Goal: Transaction & Acquisition: Purchase product/service

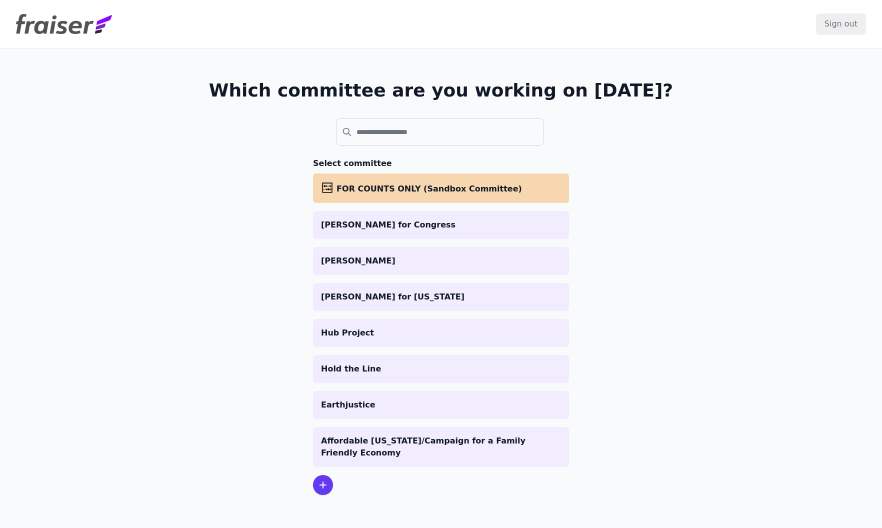
scroll to position [4, 0]
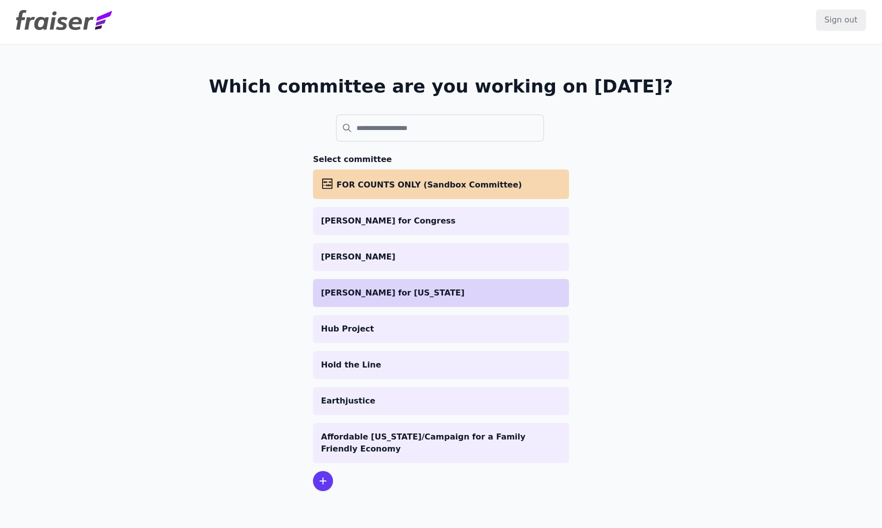
click at [402, 296] on p "[PERSON_NAME] for [US_STATE]" at bounding box center [441, 293] width 240 height 12
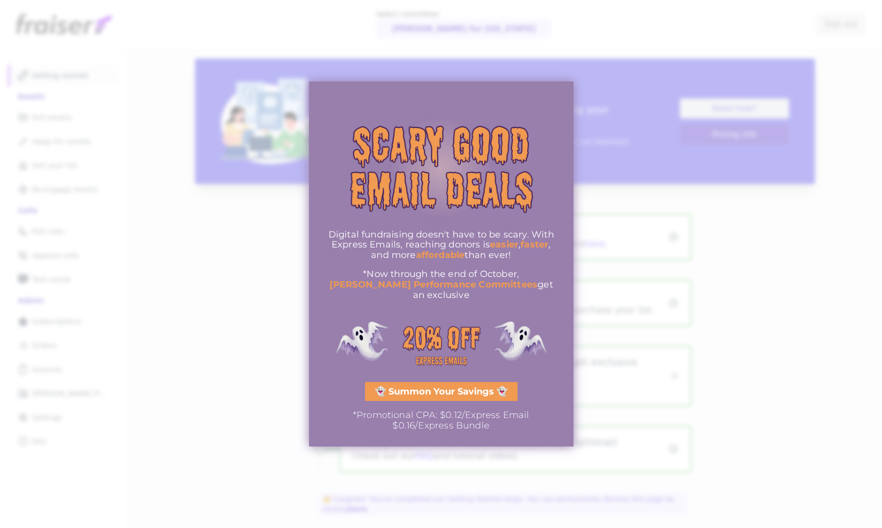
click at [466, 389] on span "👻 Summon Your Savings 👻" at bounding box center [441, 391] width 133 height 9
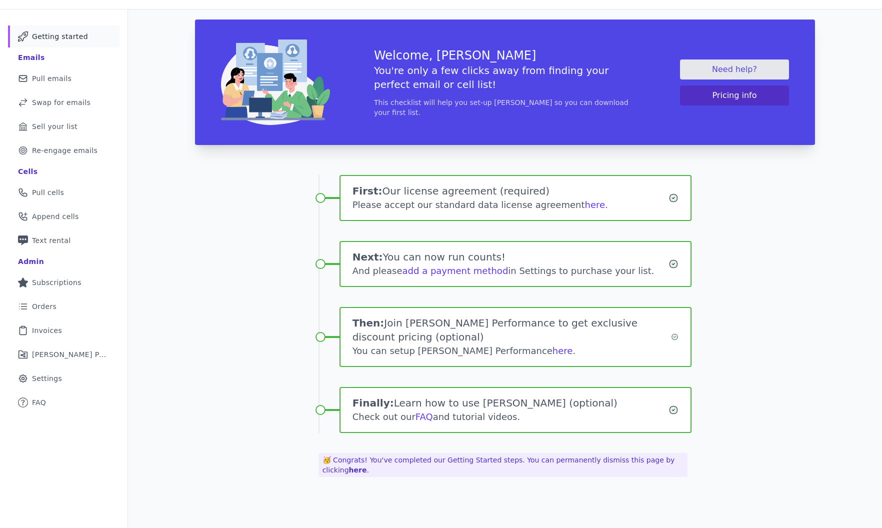
scroll to position [49, 0]
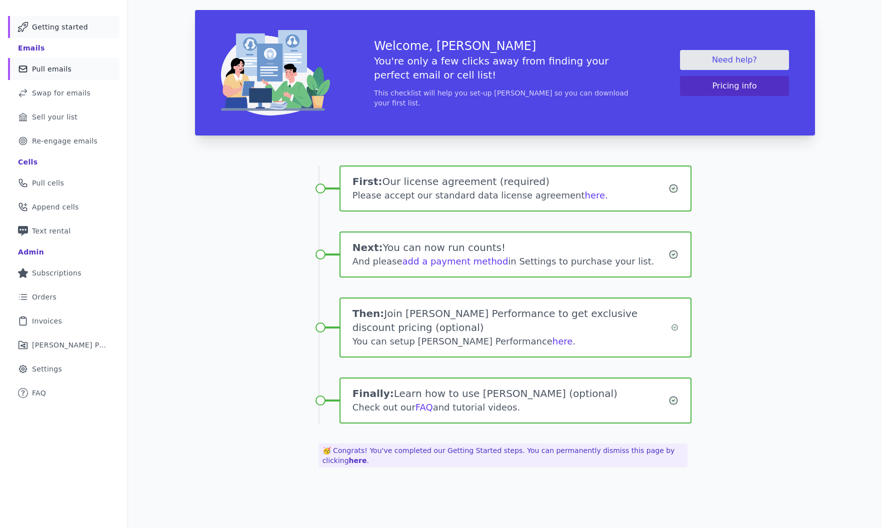
click at [67, 72] on span "Pull emails" at bounding box center [52, 69] width 40 height 10
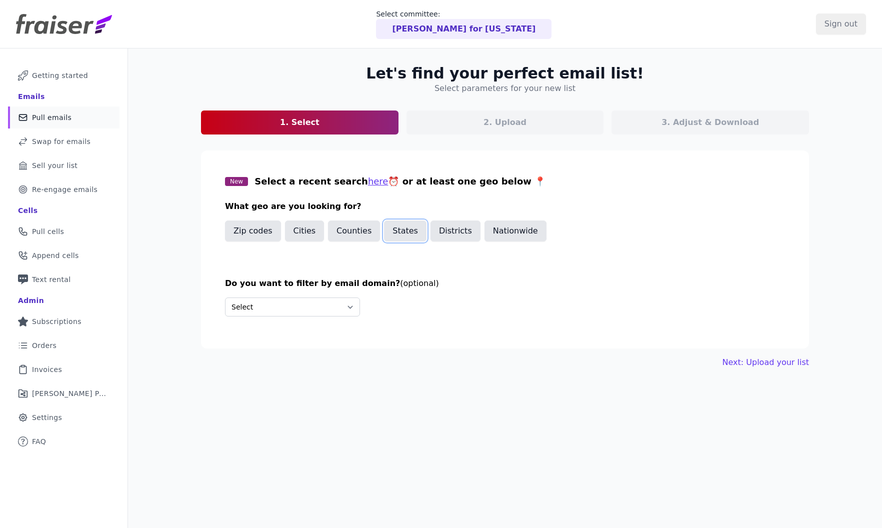
click at [405, 232] on button "States" at bounding box center [405, 231] width 43 height 21
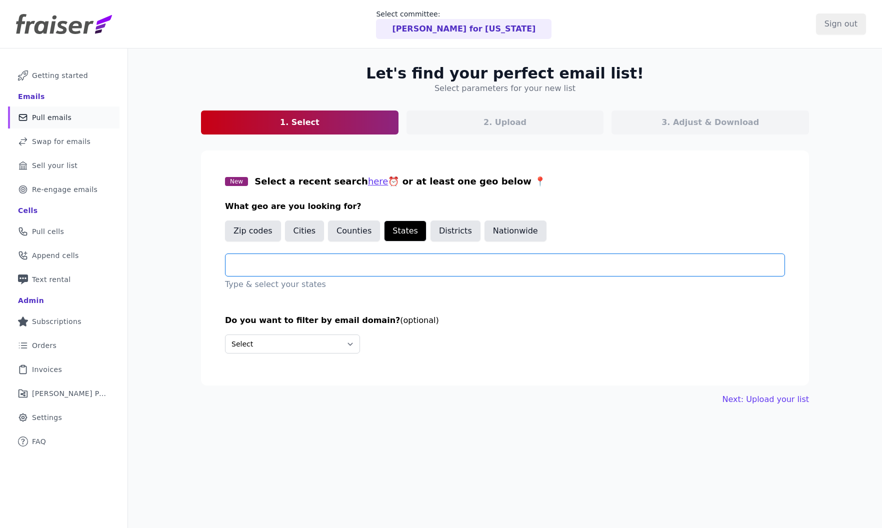
click at [359, 261] on input "text" at bounding box center [509, 265] width 551 height 12
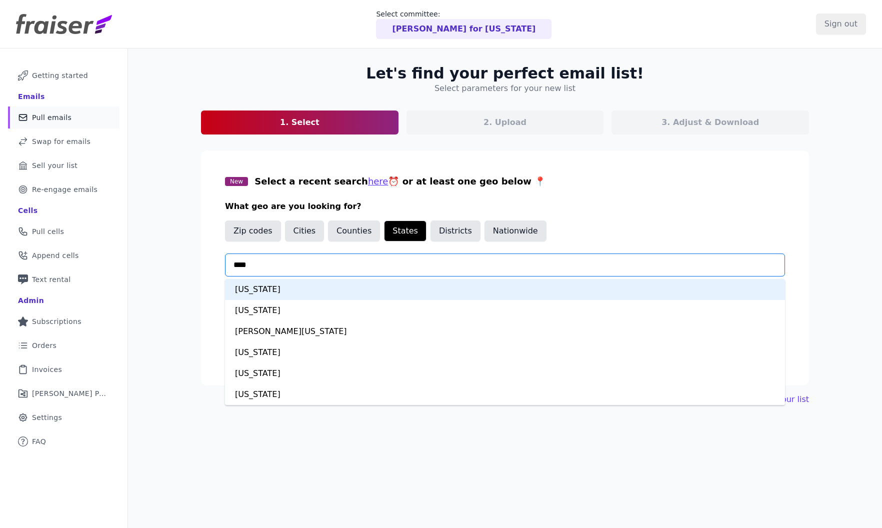
type input "*****"
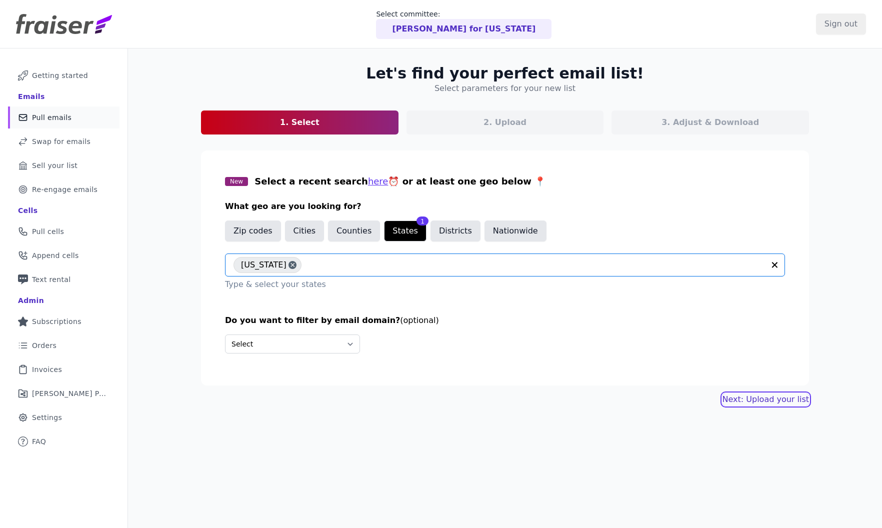
click at [756, 402] on link "Next: Upload your list" at bounding box center [766, 400] width 87 height 12
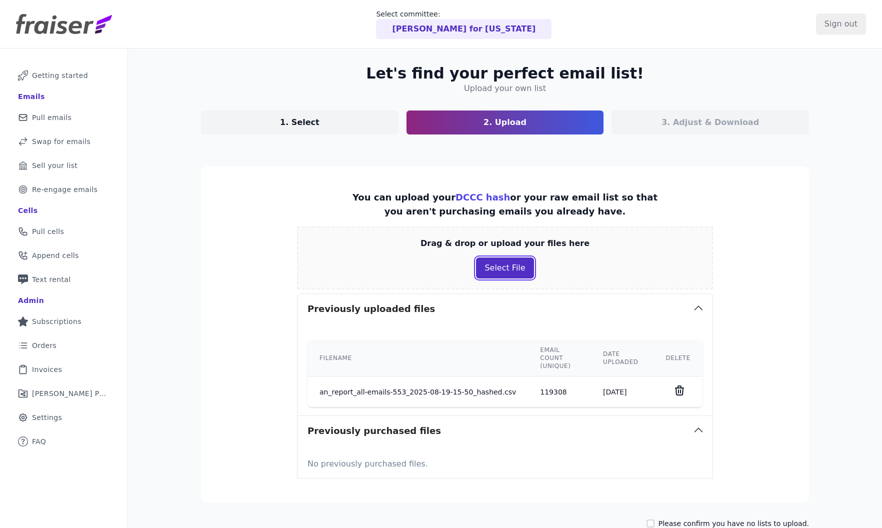
click at [486, 268] on button "Select File" at bounding box center [505, 268] width 58 height 21
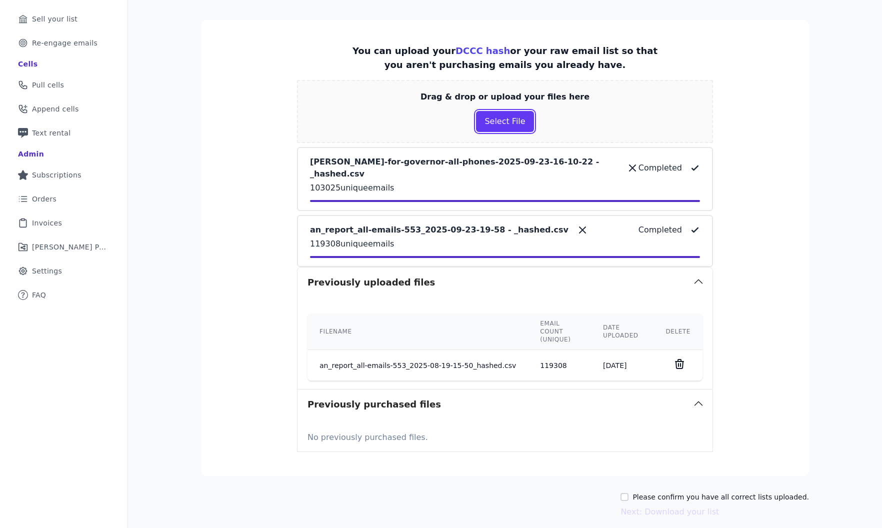
scroll to position [175, 0]
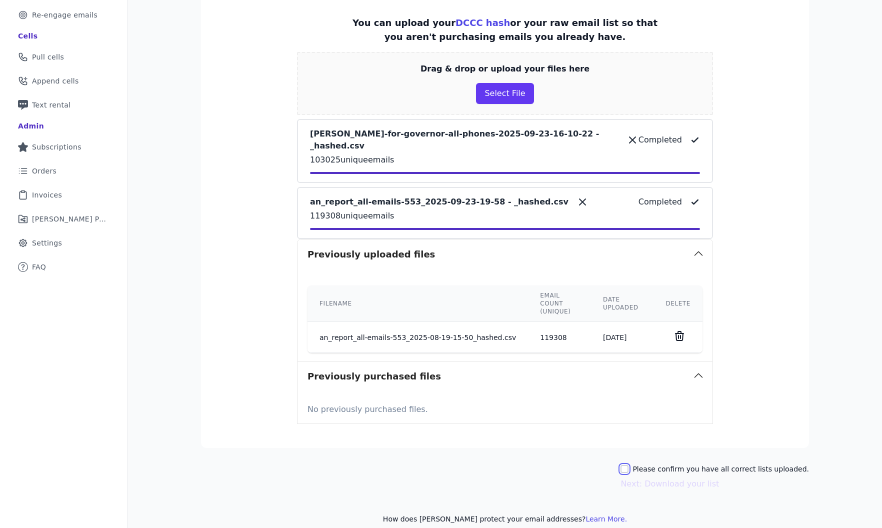
click at [629, 465] on input "Please confirm you have all correct lists uploaded." at bounding box center [625, 469] width 8 height 8
checkbox input "true"
click at [651, 478] on button "Next: Download your list" at bounding box center [670, 484] width 99 height 12
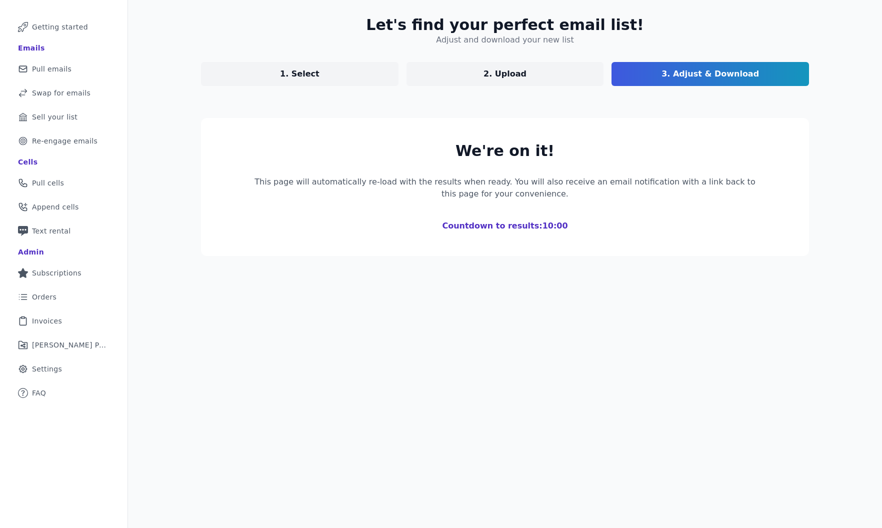
scroll to position [49, 0]
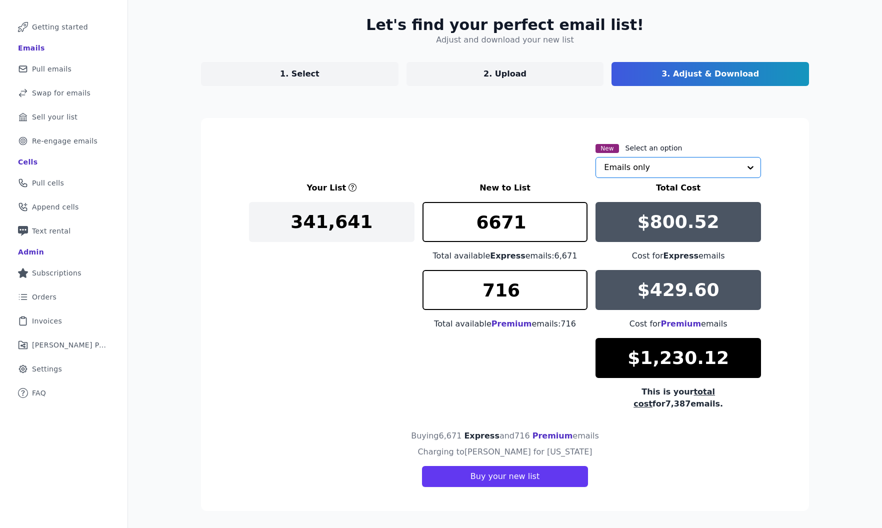
click at [668, 164] on input "text" at bounding box center [672, 168] width 137 height 20
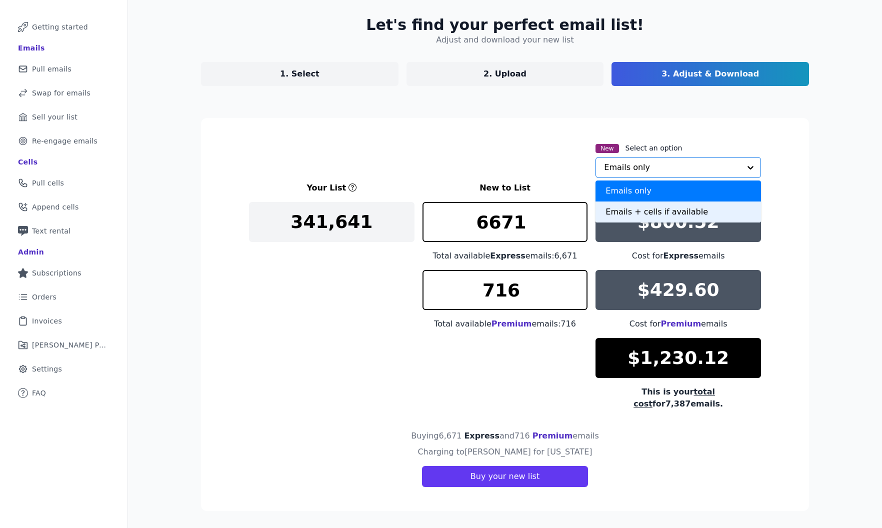
click at [612, 216] on div "Emails + cells if available" at bounding box center [679, 212] width 166 height 21
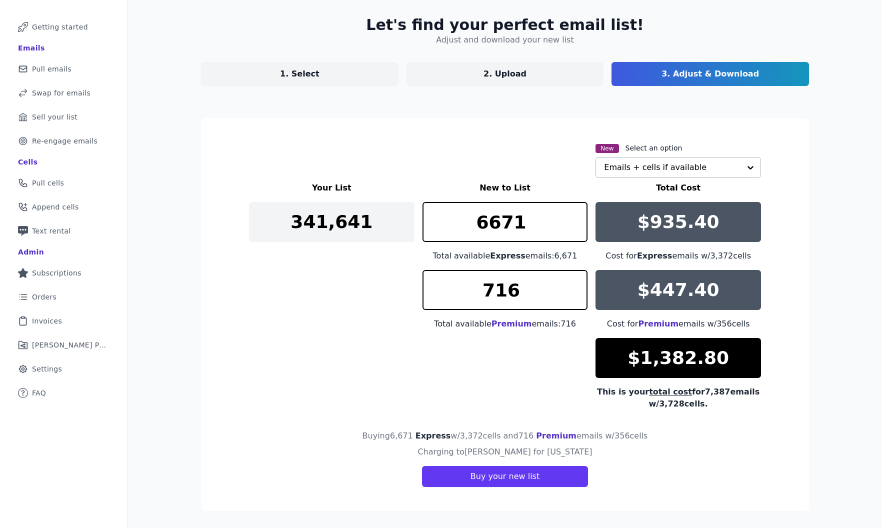
click at [400, 151] on div "New Select an option Emails + cells if available" at bounding box center [505, 160] width 512 height 36
click at [336, 66] on link "1. Select" at bounding box center [300, 74] width 198 height 24
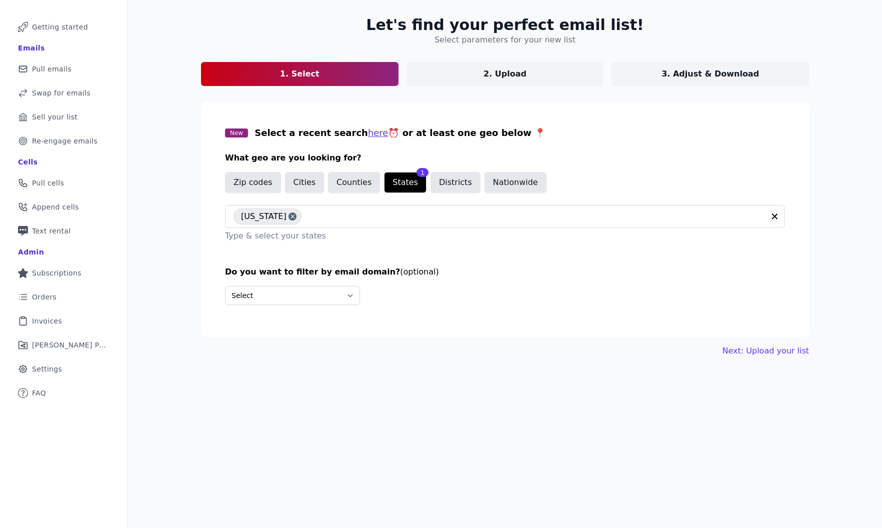
click at [684, 82] on link "3. Adjust & Download" at bounding box center [711, 74] width 198 height 24
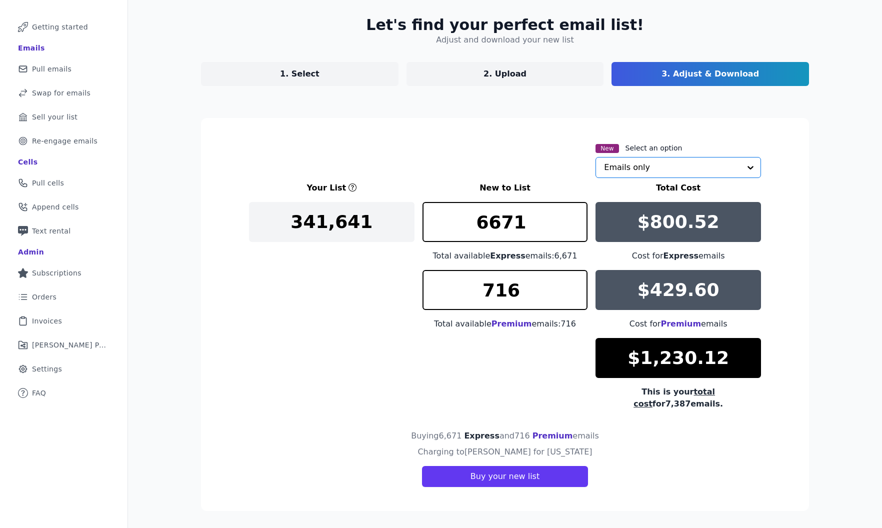
click at [642, 161] on input "text" at bounding box center [672, 168] width 137 height 20
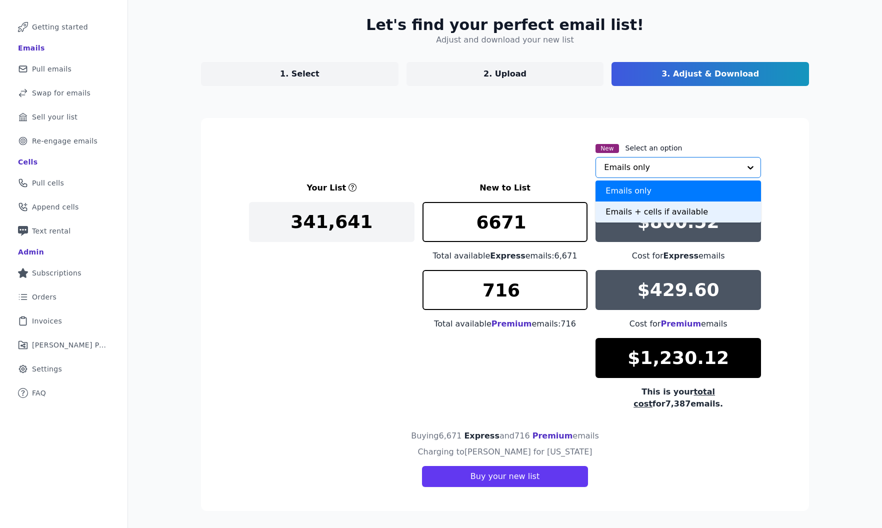
click at [624, 208] on div "Emails + cells if available" at bounding box center [679, 212] width 166 height 21
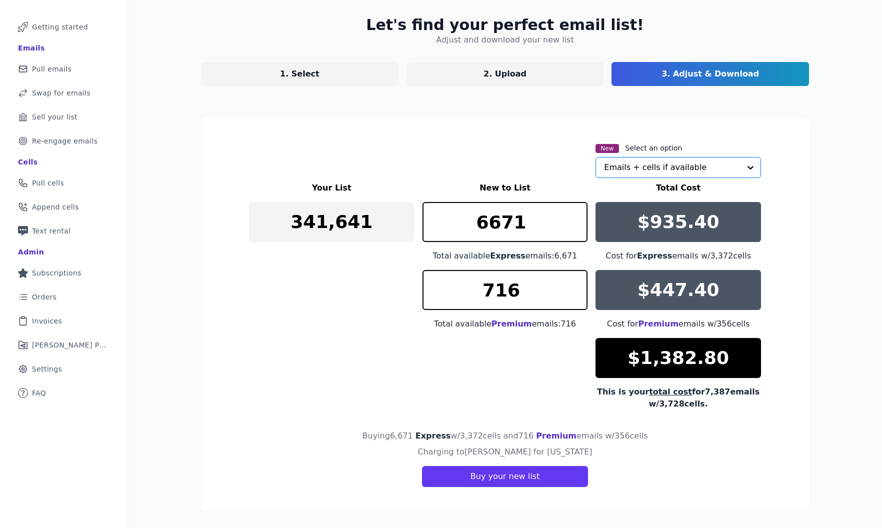
click at [571, 416] on section "New Select an option Option Emails + cells if available, selected. Select is fo…" at bounding box center [505, 314] width 608 height 393
click at [553, 437] on span "Premium" at bounding box center [556, 437] width 41 height 10
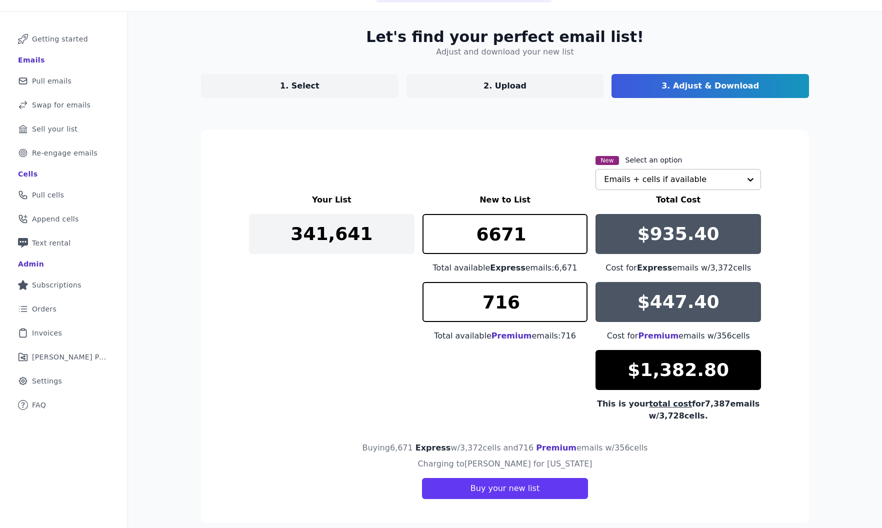
scroll to position [49, 0]
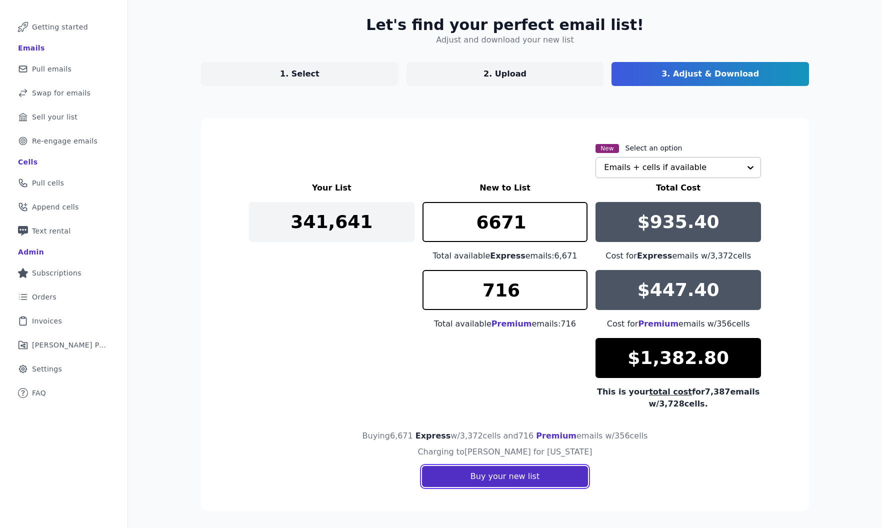
click at [517, 478] on button "Buy your new list" at bounding box center [505, 476] width 166 height 21
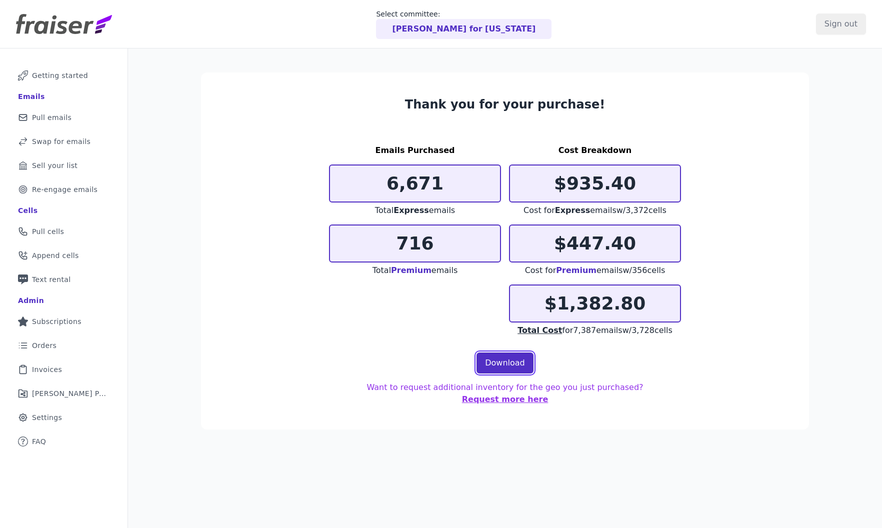
click at [515, 361] on link "Download" at bounding box center [505, 363] width 57 height 21
drag, startPoint x: 571, startPoint y: 330, endPoint x: 667, endPoint y: 333, distance: 96.5
click at [667, 333] on div "Total Cost for 7,387 emails w/ 3,728 cells" at bounding box center [595, 331] width 172 height 12
copy span "7,387 emails w/ 3,728 cells"
click at [549, 394] on button "Request more here" at bounding box center [505, 400] width 87 height 12
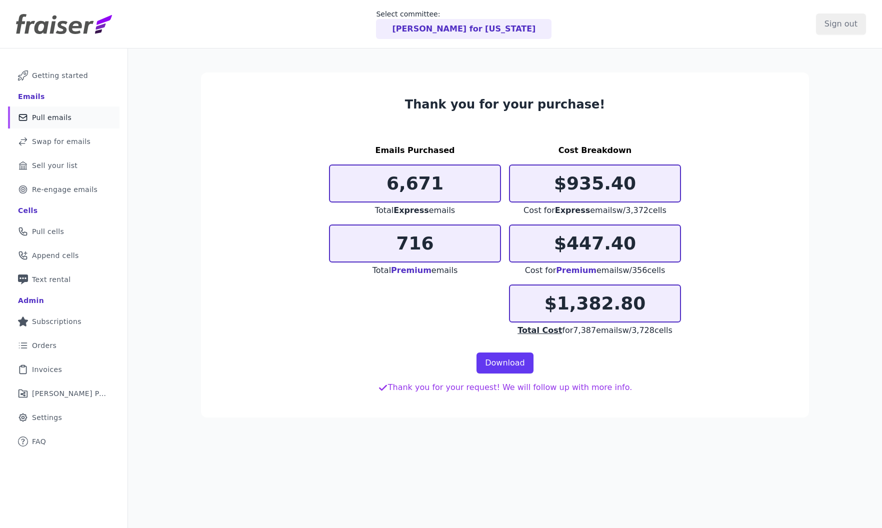
click at [69, 117] on link "Mail Icon Outline of a mail envelope Pull emails" at bounding box center [64, 118] width 112 height 22
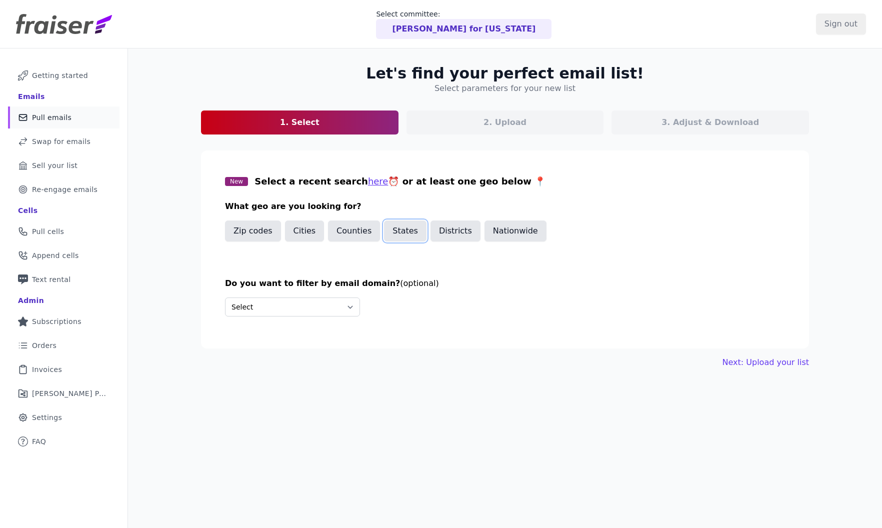
click at [390, 238] on button "States" at bounding box center [405, 231] width 43 height 21
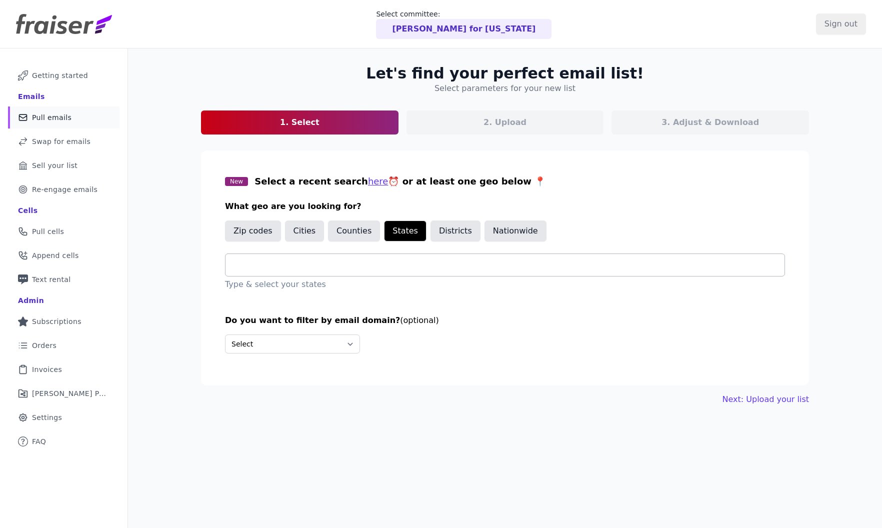
click at [322, 264] on input "text" at bounding box center [509, 265] width 551 height 12
click at [276, 266] on input "text" at bounding box center [509, 265] width 551 height 12
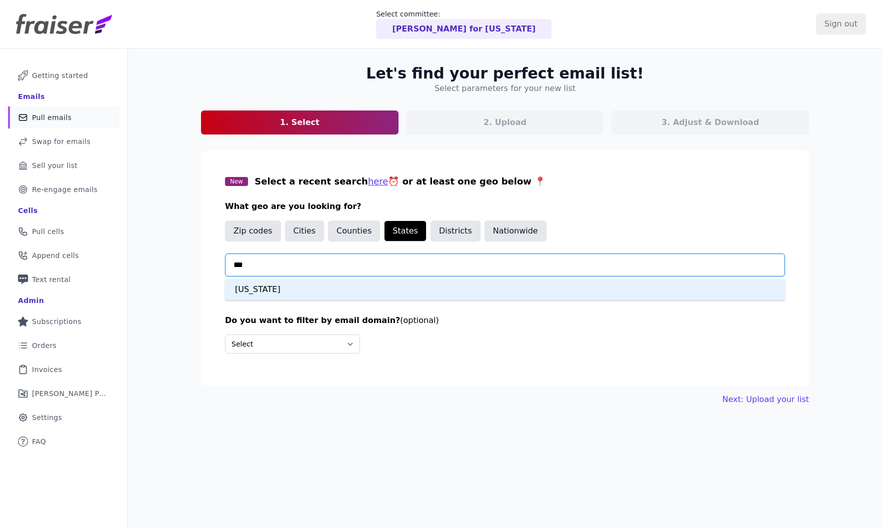
type input "****"
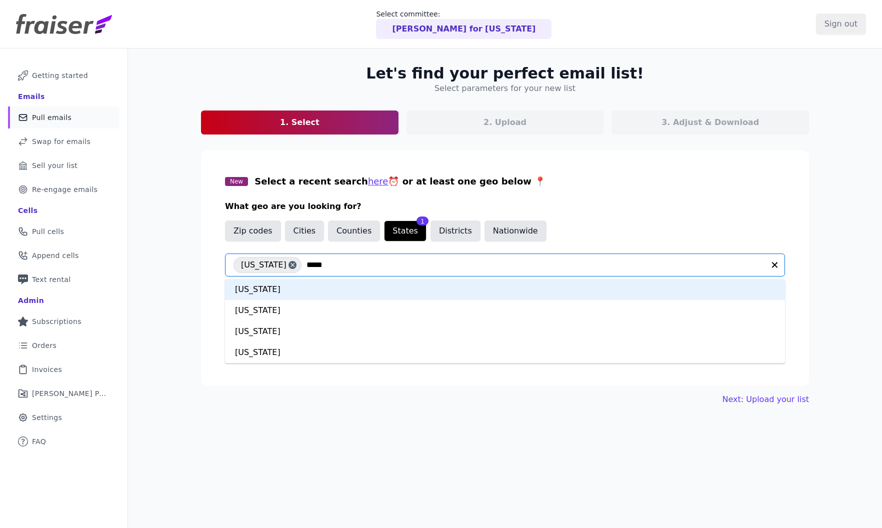
type input "******"
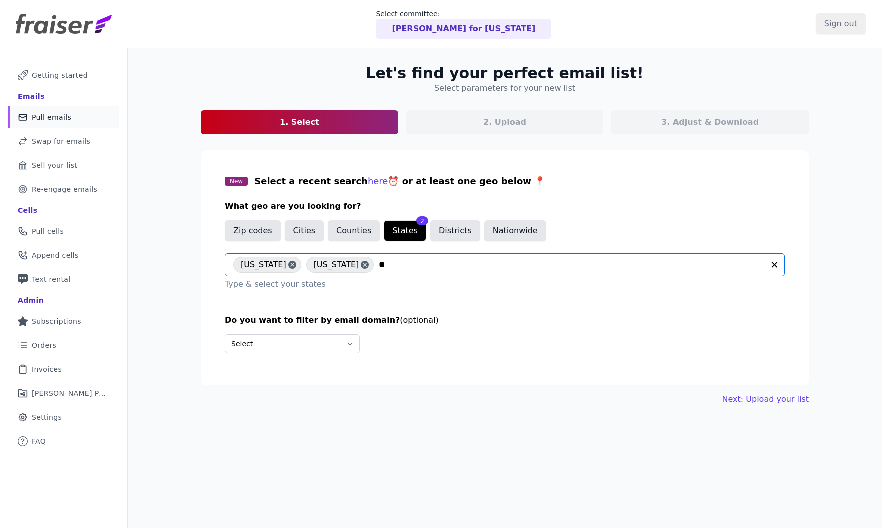
type input "***"
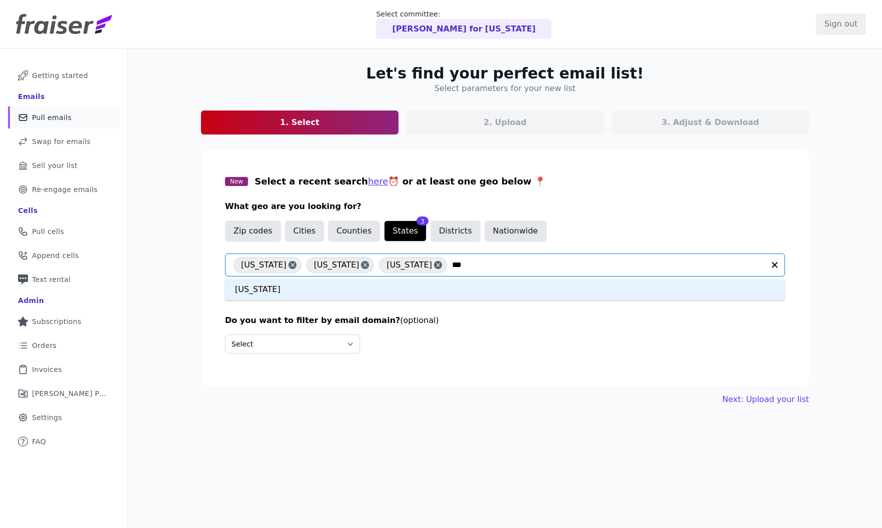
type input "****"
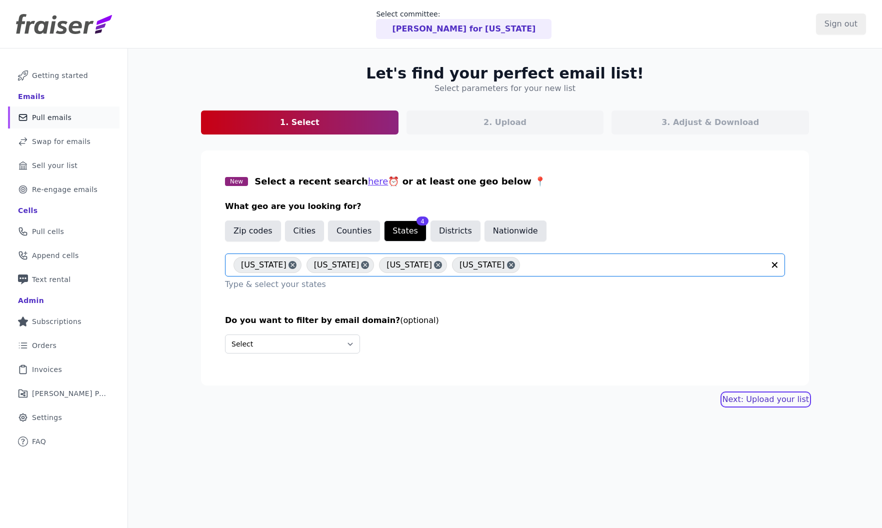
click at [748, 395] on link "Next: Upload your list" at bounding box center [766, 400] width 87 height 12
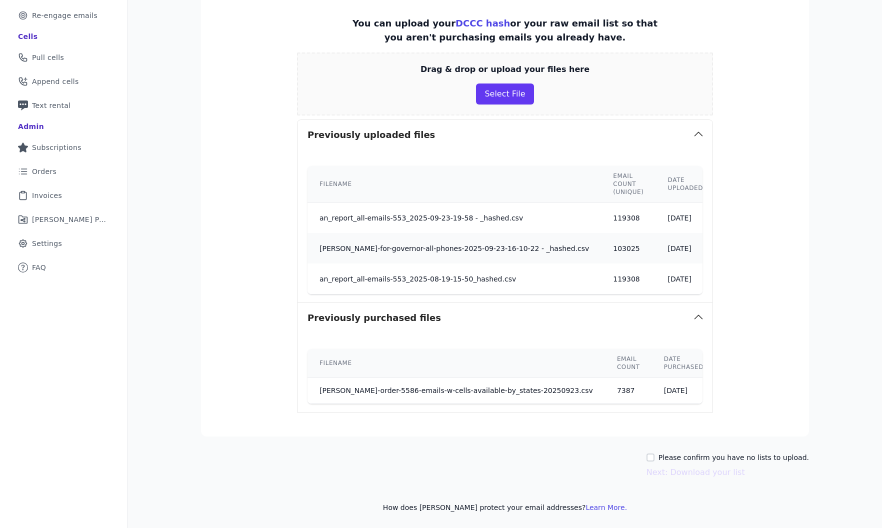
scroll to position [182, 0]
click at [664, 460] on div "Please confirm you have no lists to upload." at bounding box center [728, 457] width 163 height 10
click at [655, 459] on input "Please confirm you have no lists to upload." at bounding box center [651, 457] width 8 height 8
checkbox input "true"
click at [675, 471] on button "Next: Download your list" at bounding box center [696, 472] width 99 height 12
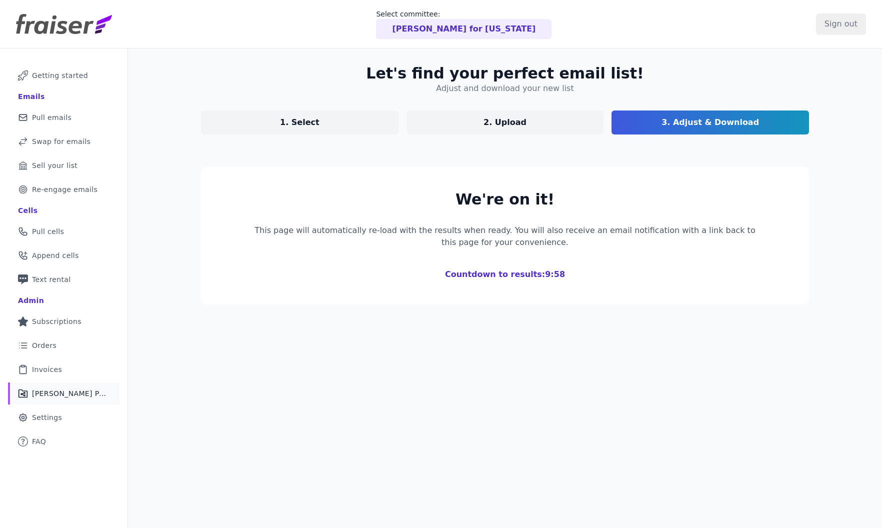
click at [32, 402] on link "Share Icon Outline of a share [PERSON_NAME] Performance" at bounding box center [64, 394] width 112 height 22
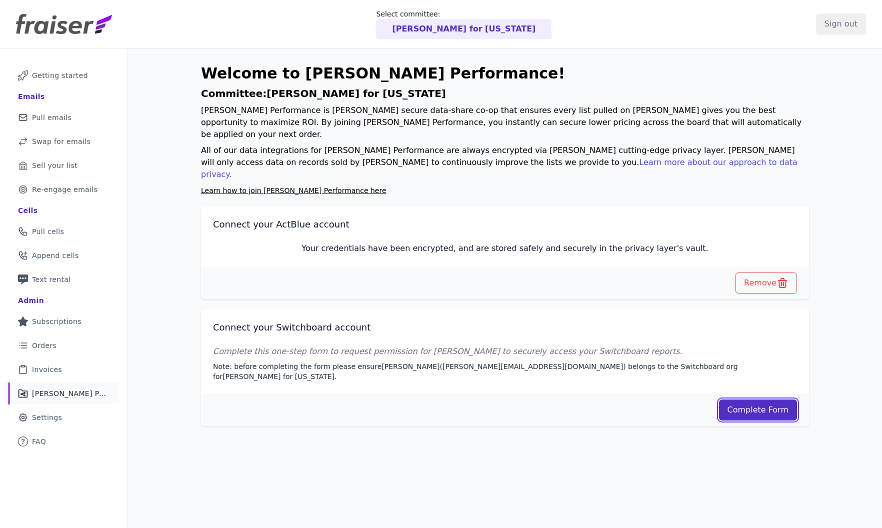
click at [749, 400] on link "Complete Form" at bounding box center [758, 410] width 79 height 21
click at [73, 113] on link "Mail Icon Outline of a mail envelope Pull emails" at bounding box center [64, 118] width 112 height 22
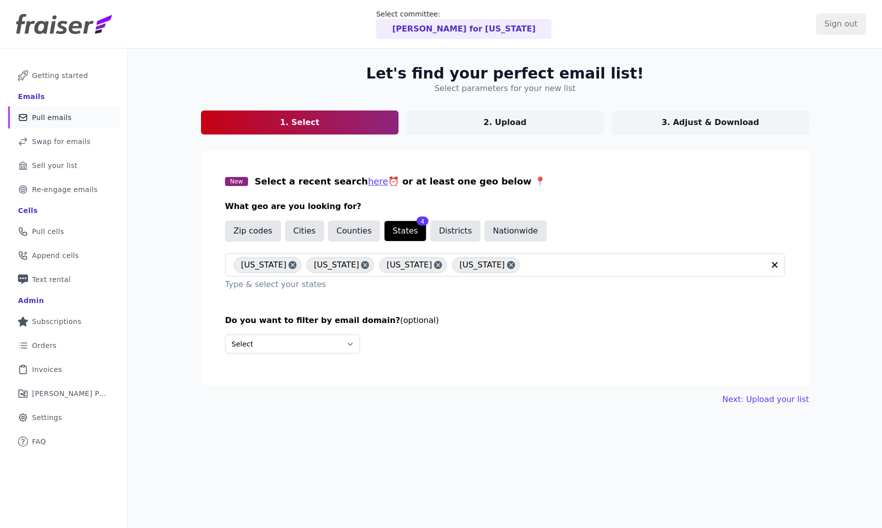
click at [494, 132] on link "2. Upload" at bounding box center [506, 123] width 198 height 24
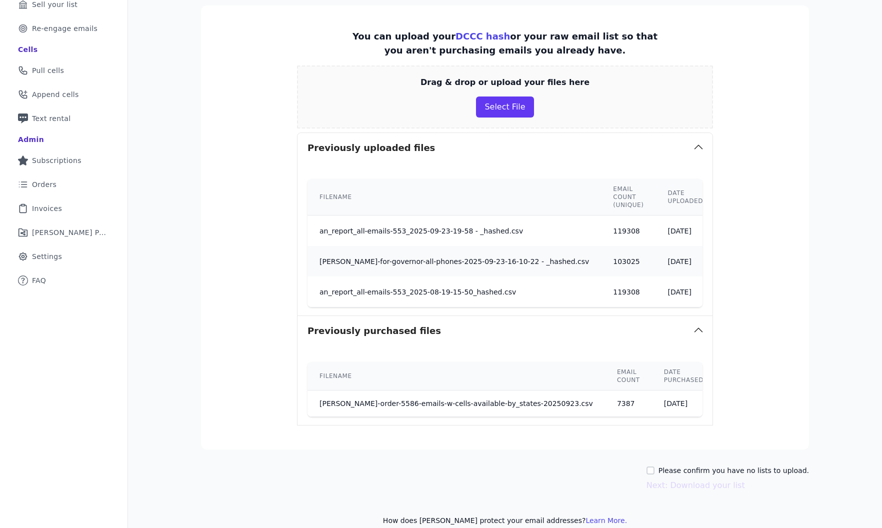
scroll to position [182, 0]
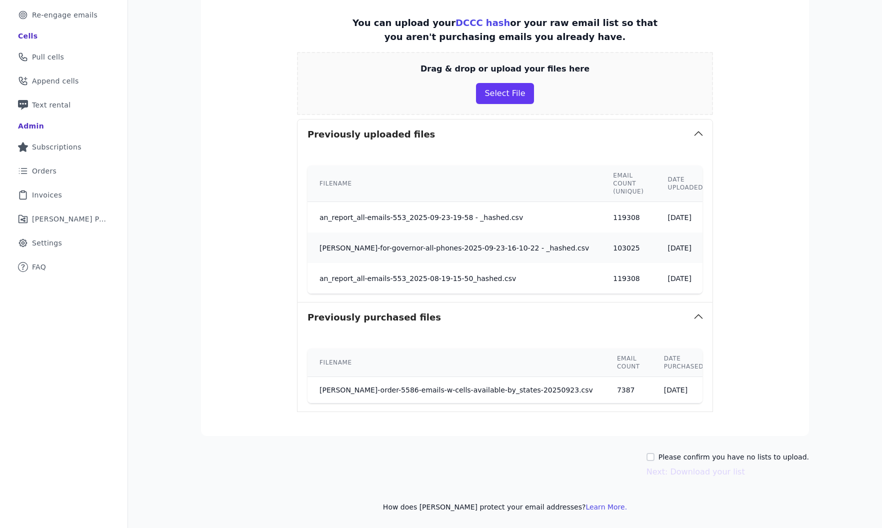
click at [666, 461] on div "Please confirm you have no lists to upload. Next: Download your list" at bounding box center [728, 465] width 163 height 26
click at [667, 456] on div "Please confirm you have no lists to upload." at bounding box center [728, 457] width 163 height 10
click at [655, 458] on input "Please confirm you have no lists to upload." at bounding box center [651, 457] width 8 height 8
checkbox input "true"
click at [668, 469] on button "Next: Download your list" at bounding box center [696, 472] width 99 height 12
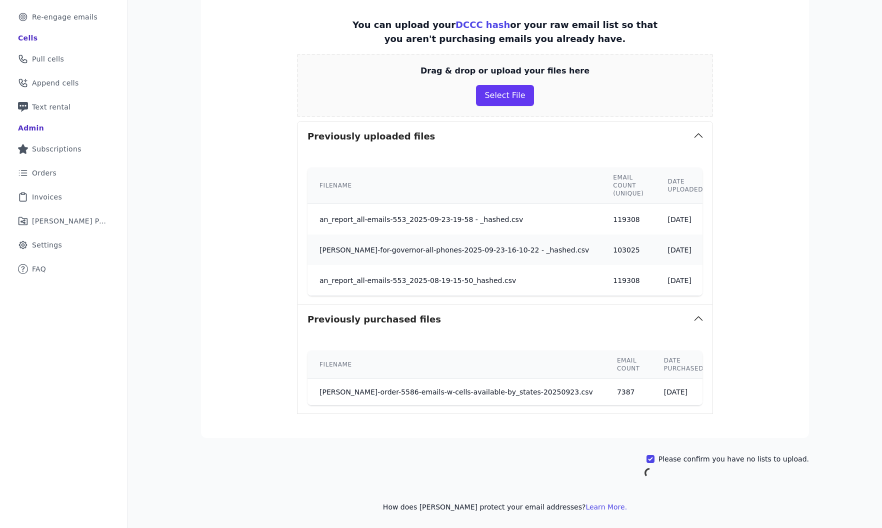
scroll to position [49, 0]
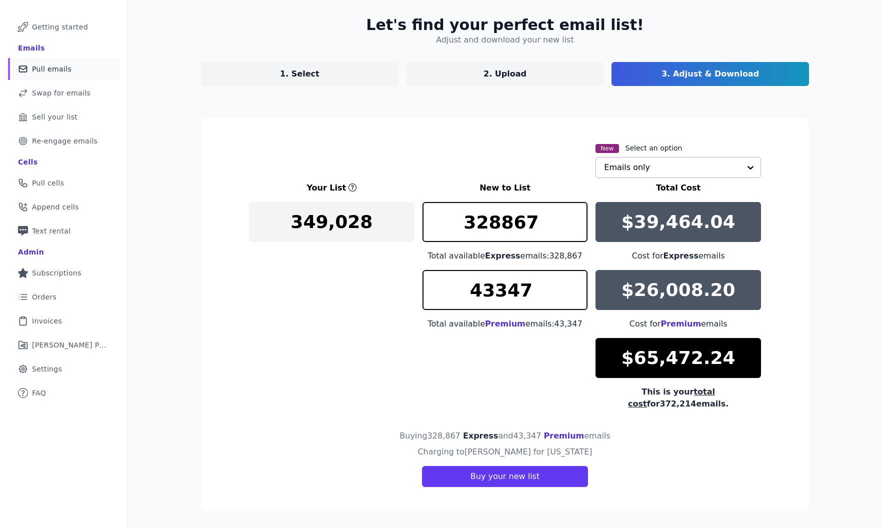
click at [695, 170] on input "text" at bounding box center [672, 168] width 137 height 20
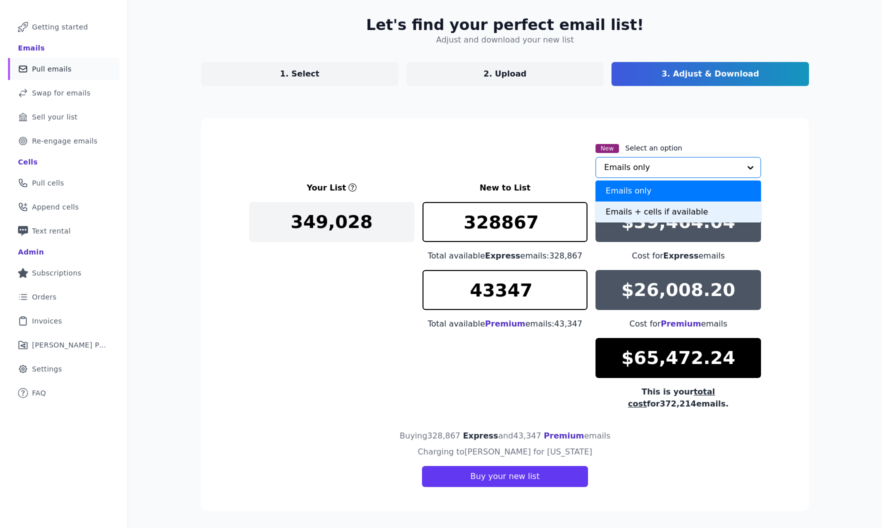
click at [625, 210] on div "Emails + cells if available" at bounding box center [679, 212] width 166 height 21
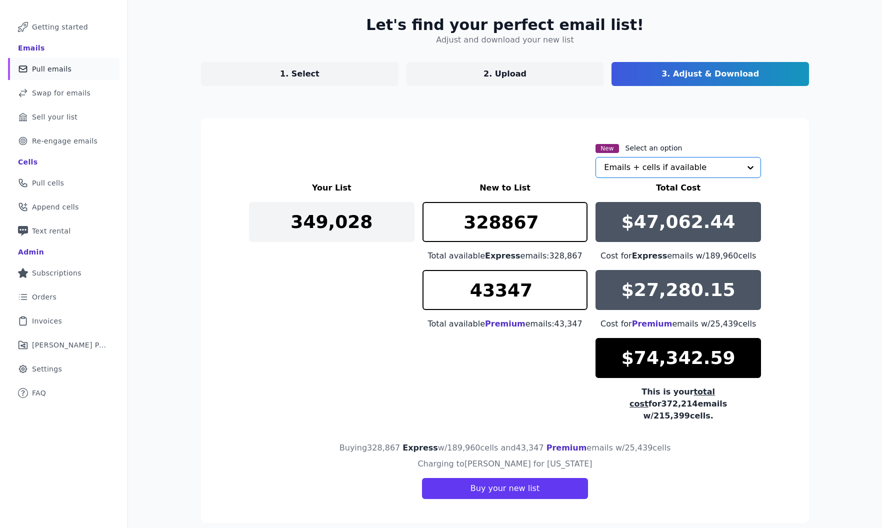
click at [396, 171] on div "New Select an option Option Emails + cells if available, selected. Select is fo…" at bounding box center [505, 160] width 512 height 36
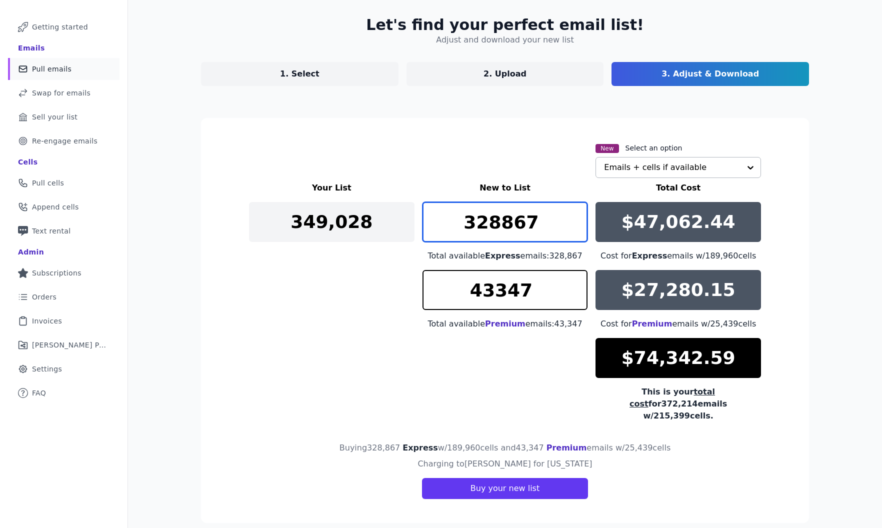
click at [485, 217] on input "328867" at bounding box center [506, 222] width 166 height 40
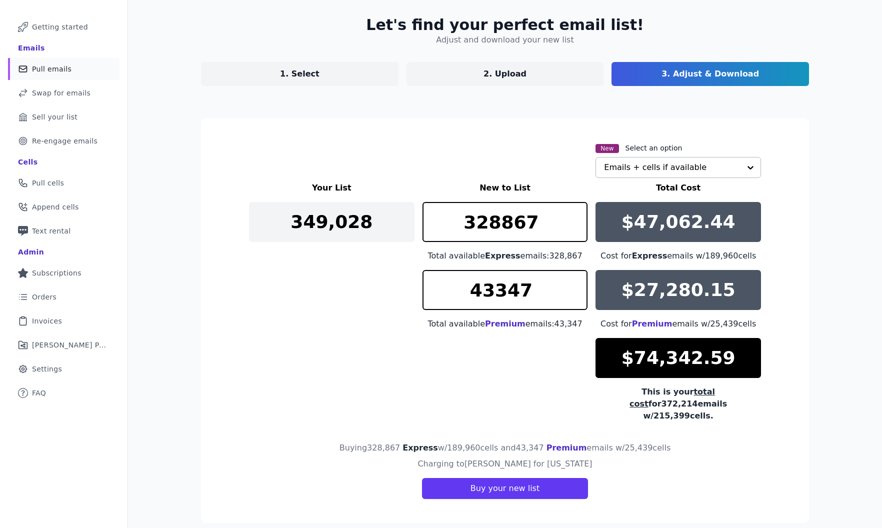
click at [496, 325] on span "Premium" at bounding box center [505, 324] width 41 height 10
click at [493, 291] on input "43347" at bounding box center [506, 290] width 166 height 40
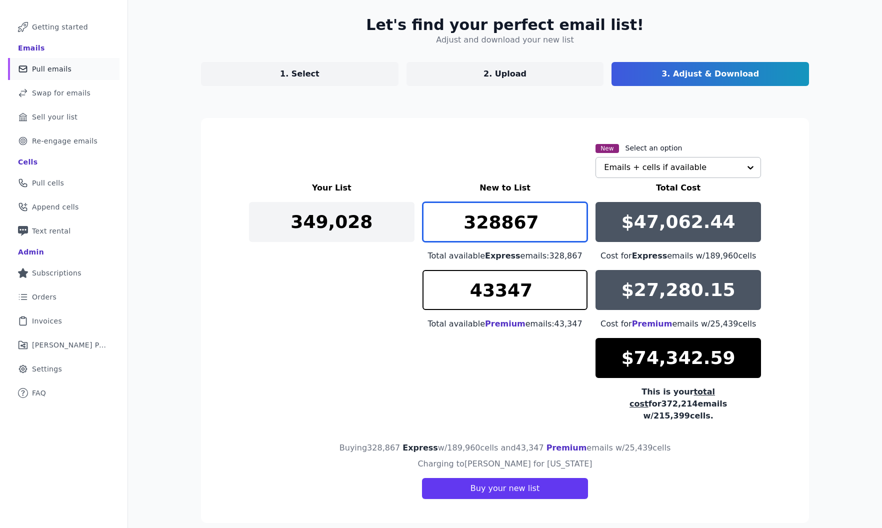
click at [491, 230] on input "328867" at bounding box center [506, 222] width 166 height 40
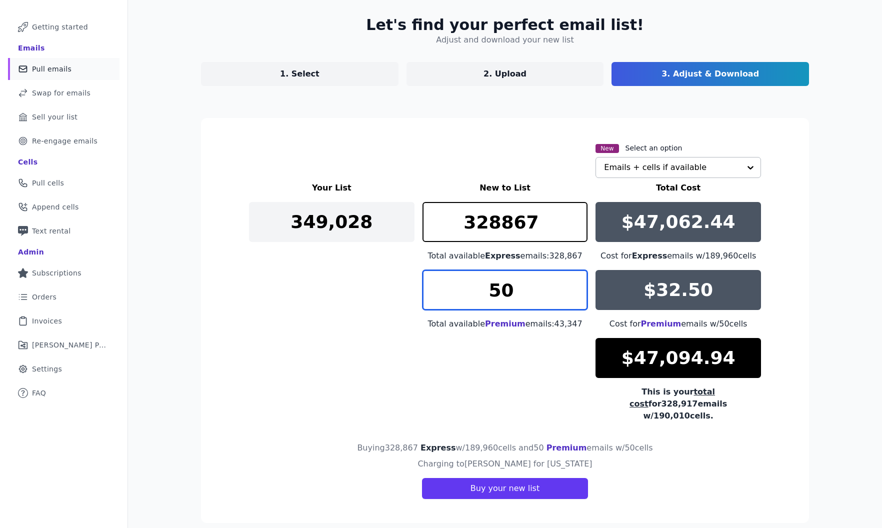
type input "5"
type input "4000"
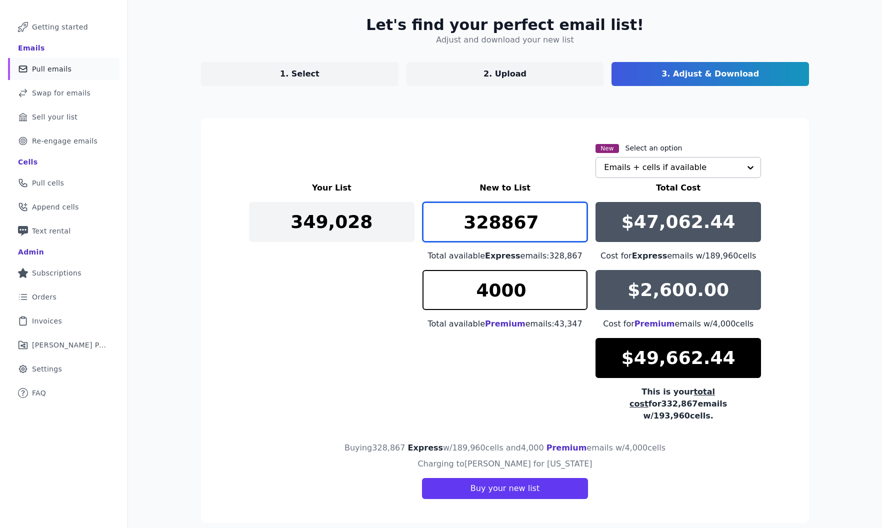
click at [493, 216] on input "328867" at bounding box center [506, 222] width 166 height 40
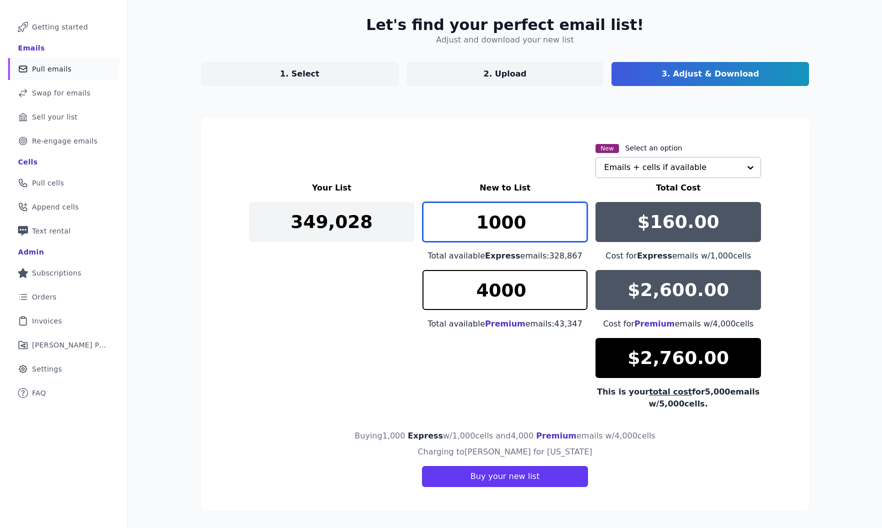
type input "1000"
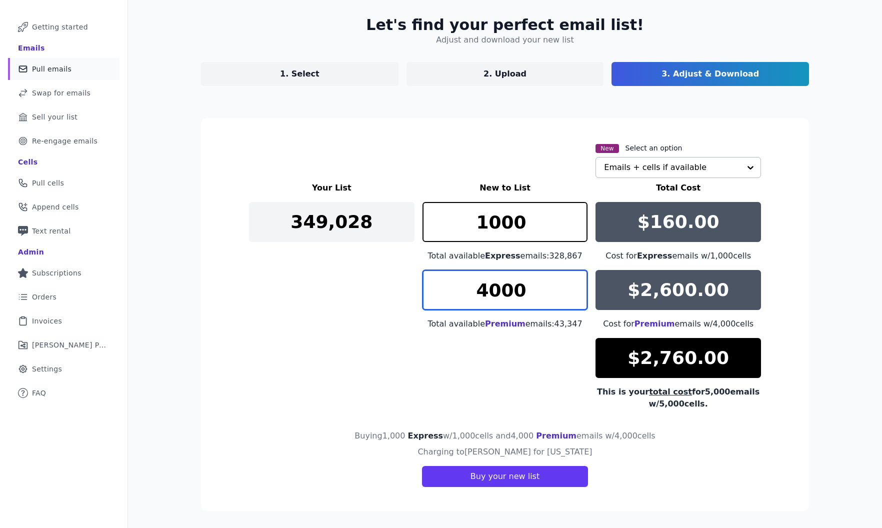
click at [518, 289] on input "4000" at bounding box center [506, 290] width 166 height 40
type input "3800"
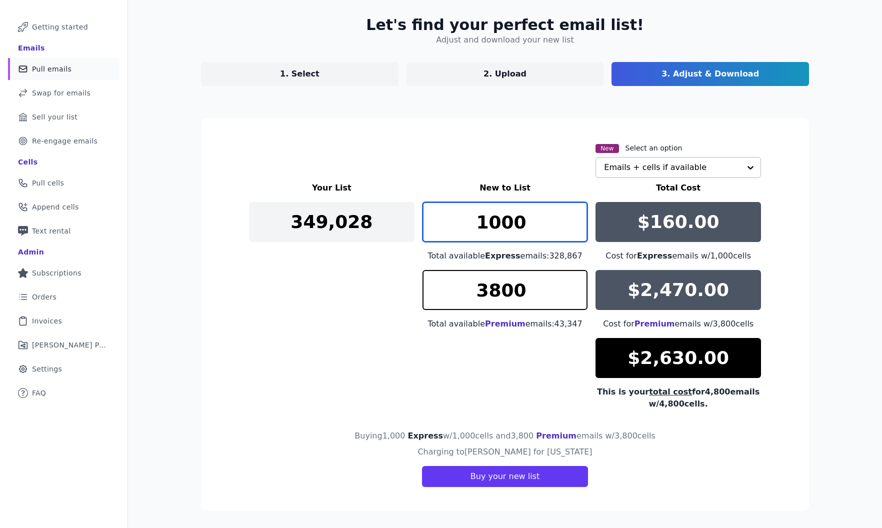
click at [508, 227] on input "1000" at bounding box center [506, 222] width 166 height 40
type input "1"
type input "2"
type input "1"
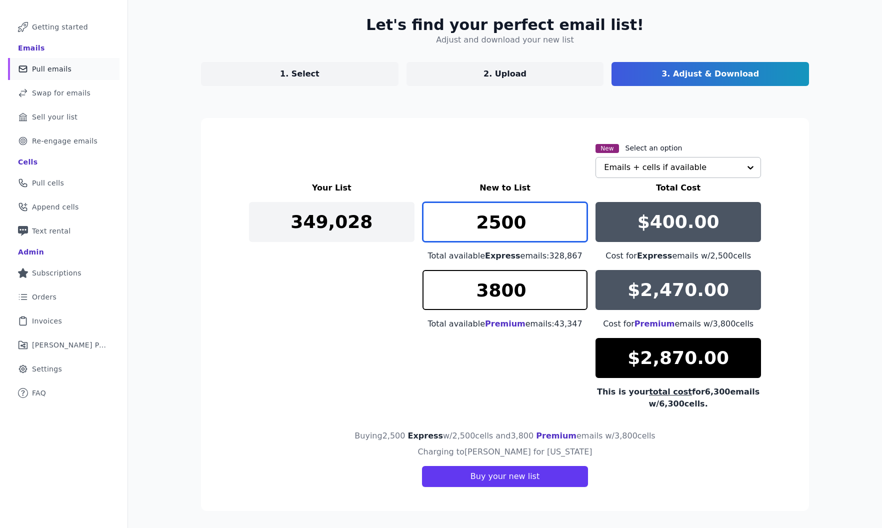
type input "2500"
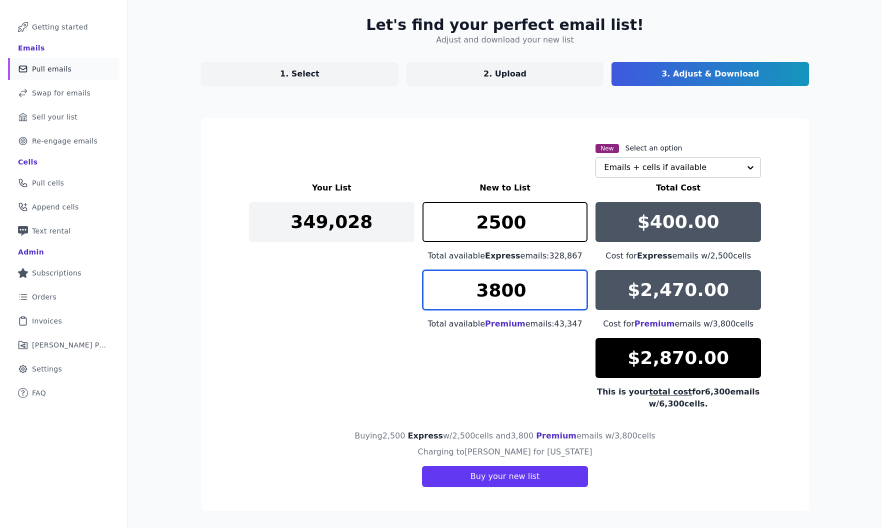
click at [496, 290] on input "3800" at bounding box center [506, 290] width 166 height 40
type input "3900"
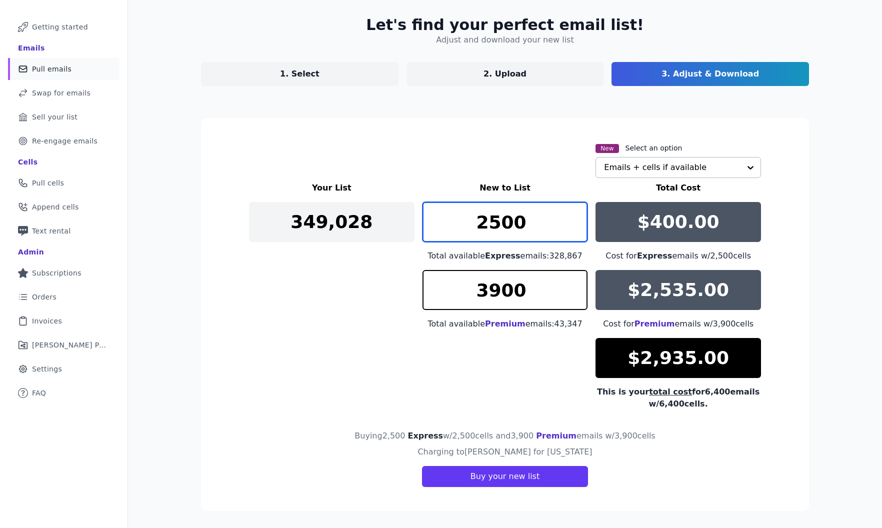
click at [497, 224] on input "2500" at bounding box center [506, 222] width 166 height 40
type input "200"
type input "2000"
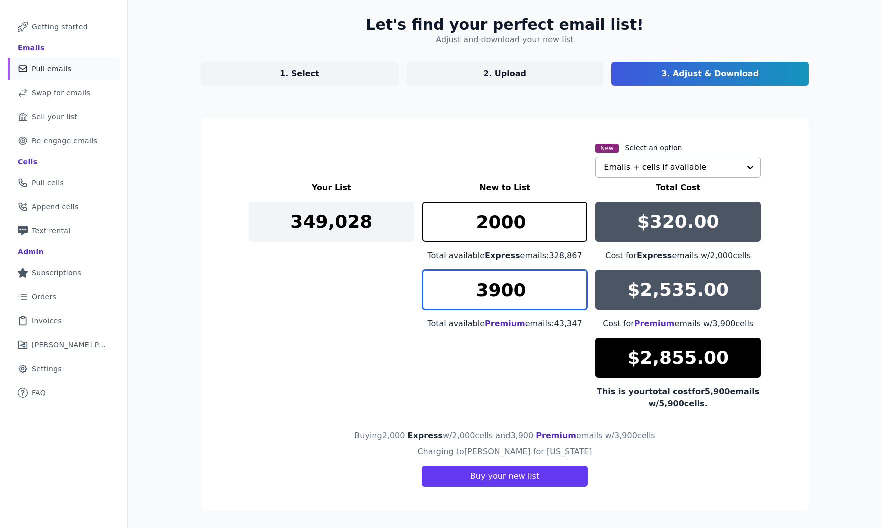
click at [518, 289] on input "3900" at bounding box center [506, 290] width 166 height 40
type input "3925"
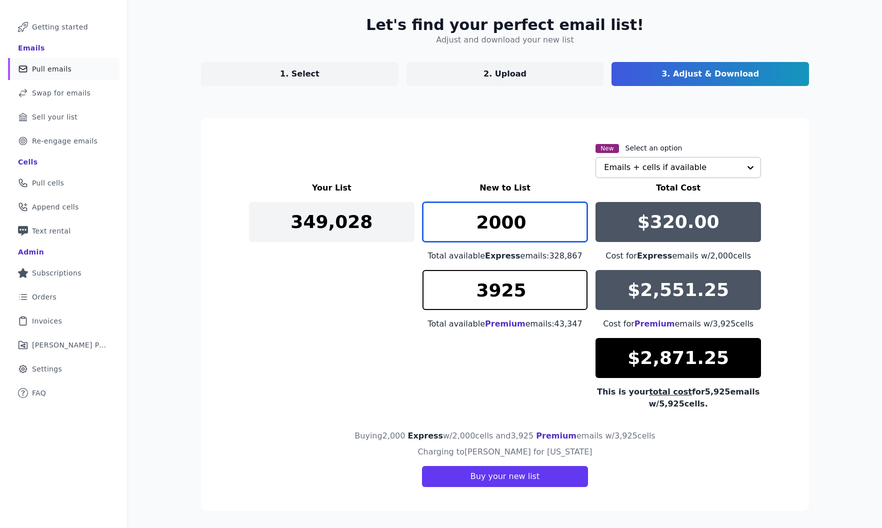
click at [546, 232] on input "2000" at bounding box center [506, 222] width 166 height 40
type input "2"
type input "1985"
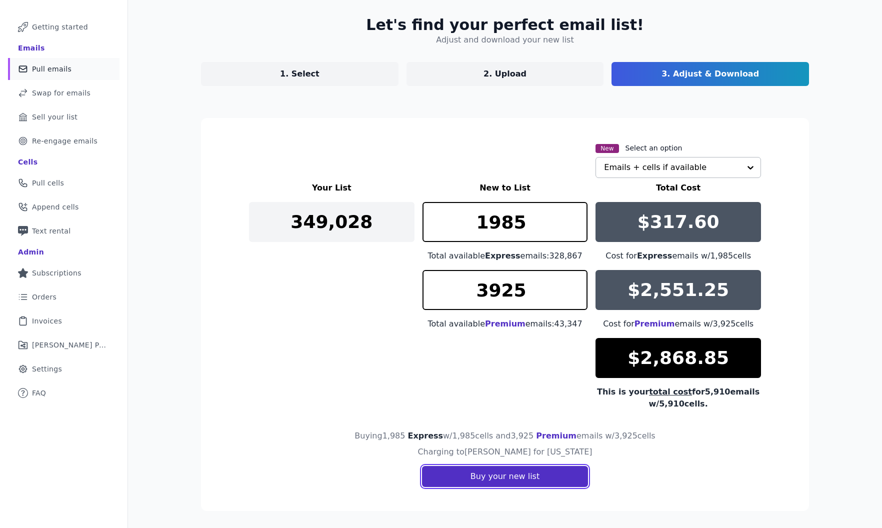
click at [498, 478] on button "Buy your new list" at bounding box center [505, 476] width 166 height 21
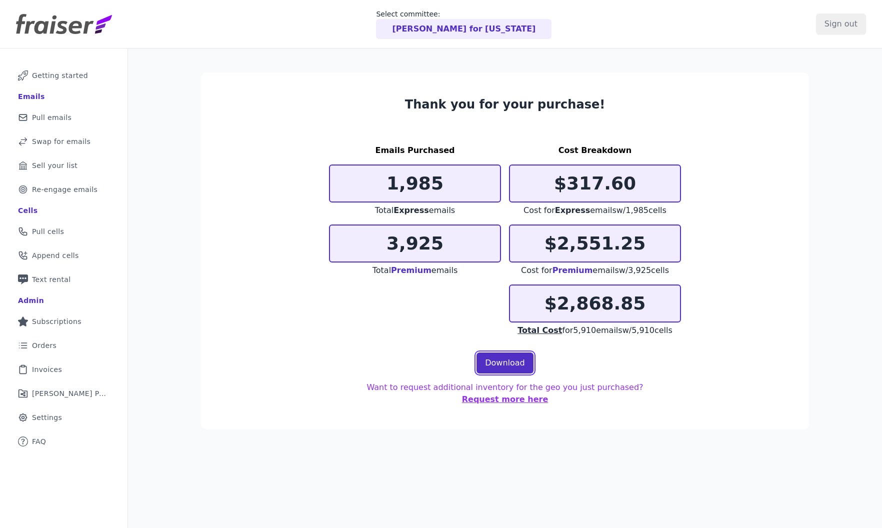
click at [520, 368] on link "Download" at bounding box center [505, 363] width 57 height 21
click at [591, 301] on p "$2,868.85" at bounding box center [595, 304] width 170 height 20
copy p "2,868.85"
click at [67, 351] on link "List Icon Outline of bulleted list Orders" at bounding box center [64, 346] width 112 height 22
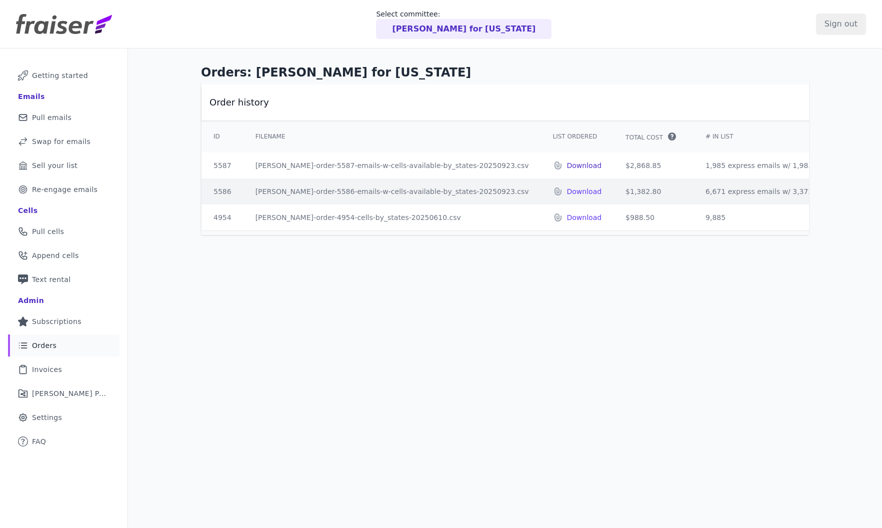
click at [567, 165] on p "Download" at bounding box center [584, 166] width 35 height 10
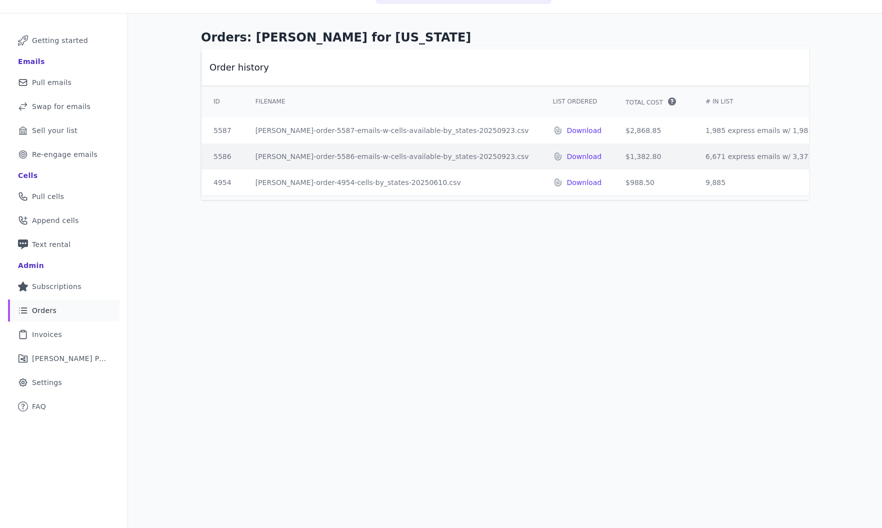
scroll to position [37, 0]
click at [53, 336] on span "Invoices" at bounding box center [47, 333] width 30 height 10
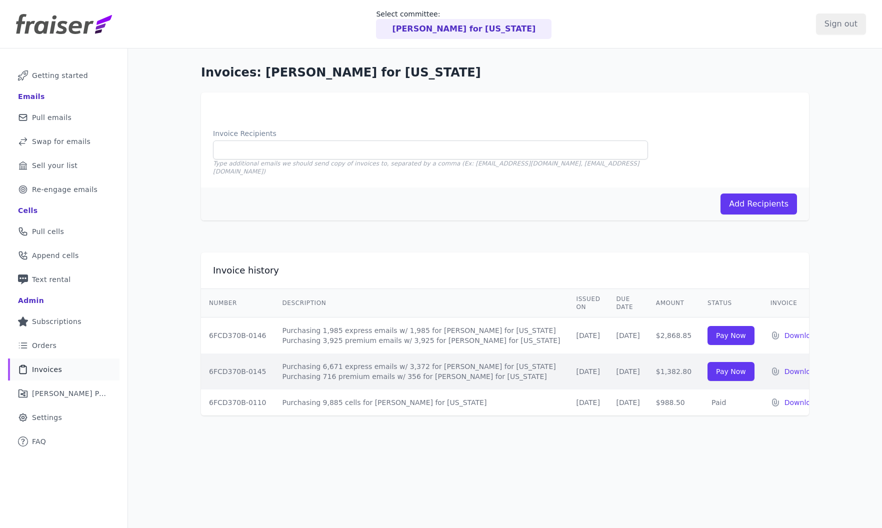
click at [371, 322] on td "Purchasing 1,985 express emails w/ 1,985 for [PERSON_NAME] for [US_STATE] Purch…" at bounding box center [422, 336] width 294 height 37
click at [785, 367] on p "Download" at bounding box center [802, 372] width 35 height 10
click at [37, 394] on span "[PERSON_NAME] Performance" at bounding box center [70, 394] width 76 height 10
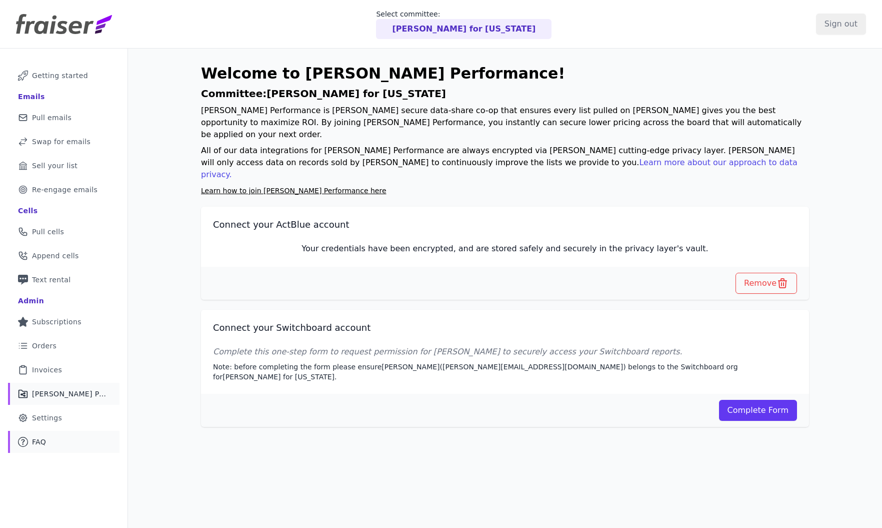
click at [65, 434] on link "Mail Icon Outline of a question FAQ" at bounding box center [64, 442] width 112 height 22
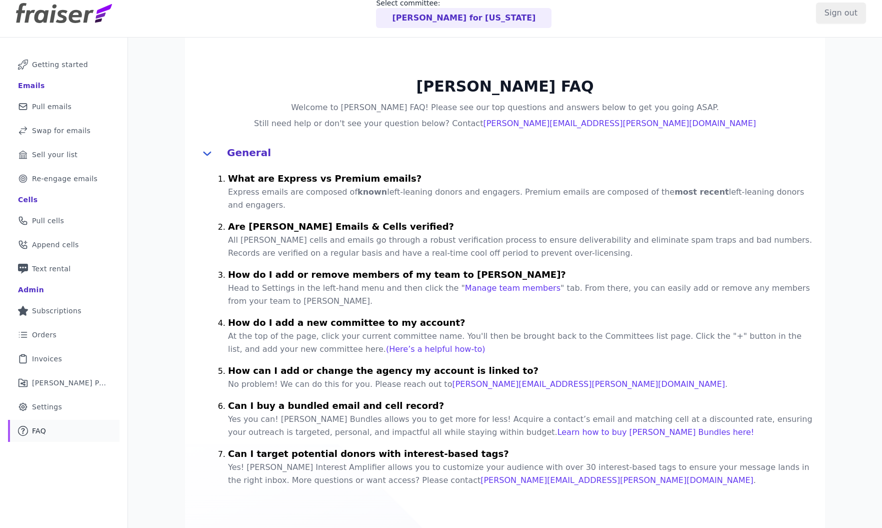
scroll to position [15, 0]
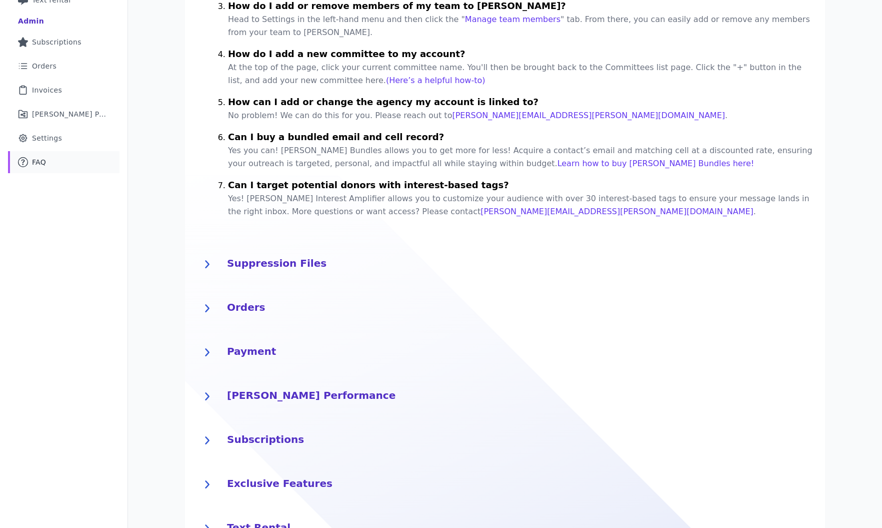
click at [244, 298] on h4 "Orders" at bounding box center [520, 306] width 586 height 16
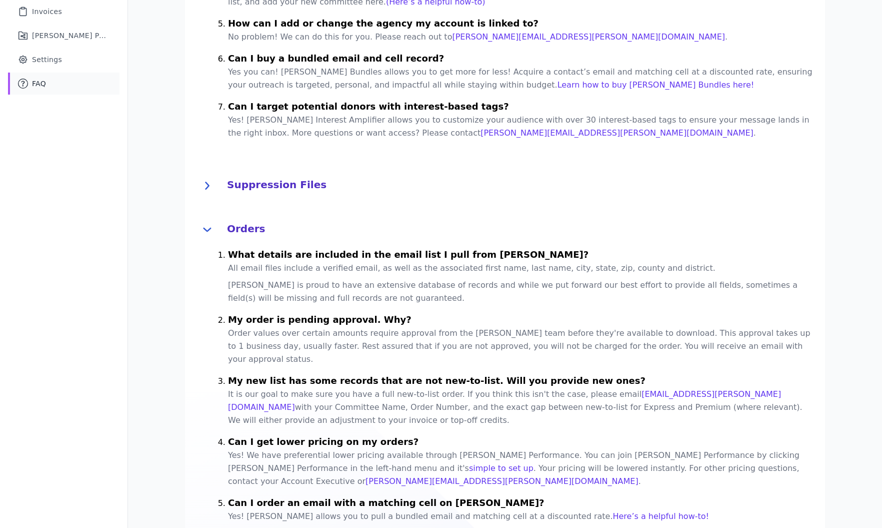
scroll to position [360, 0]
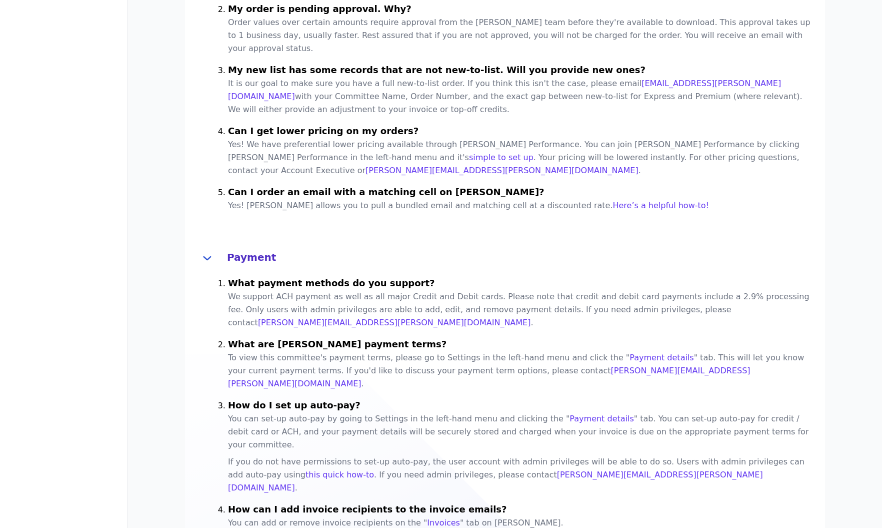
scroll to position [703, 0]
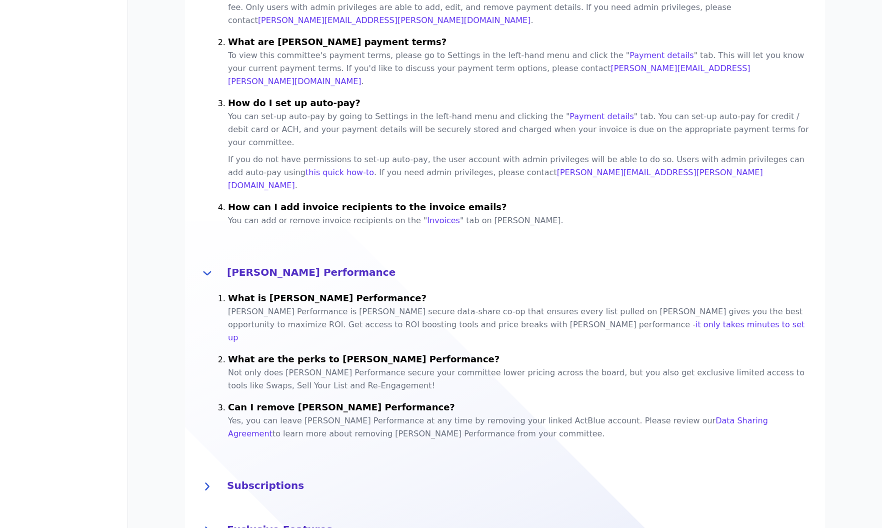
scroll to position [990, 0]
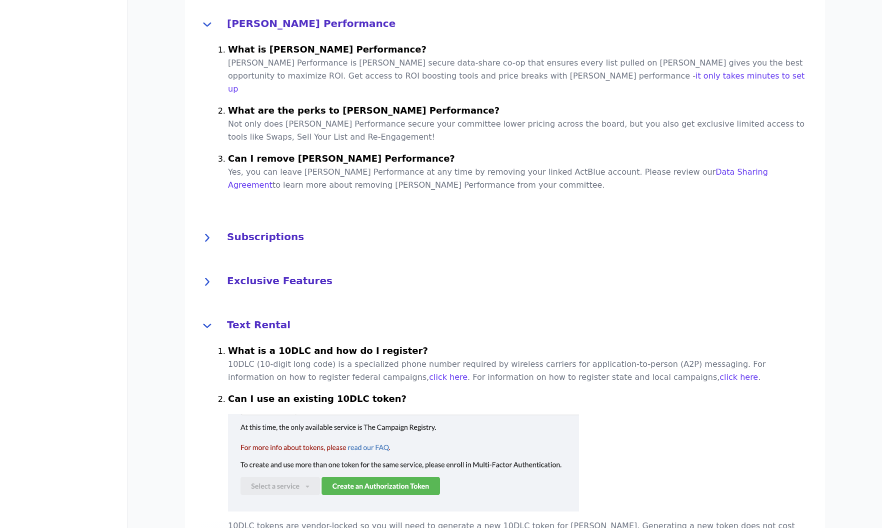
scroll to position [1513, 0]
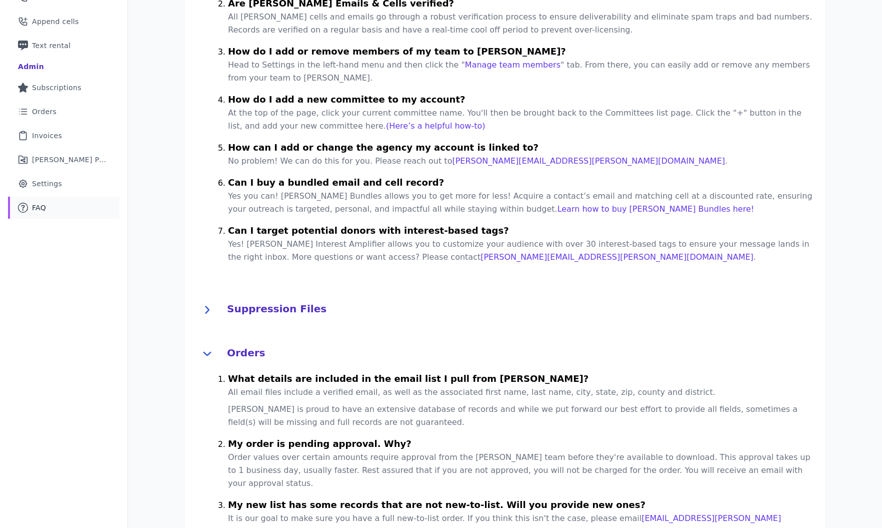
scroll to position [0, 0]
